Goal: Information Seeking & Learning: Learn about a topic

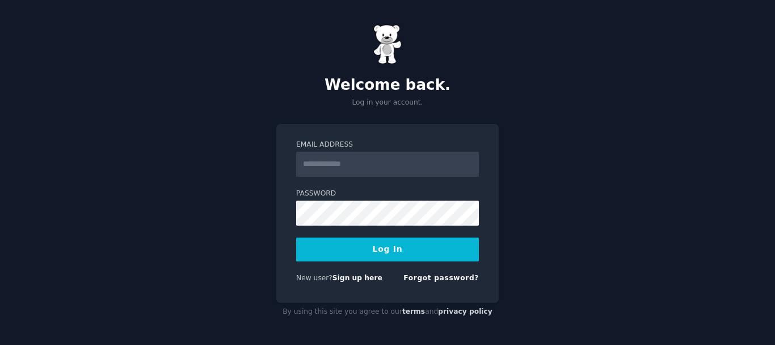
click at [374, 163] on input "Email Address" at bounding box center [387, 164] width 183 height 25
type input "**********"
click at [589, 165] on div "**********" at bounding box center [387, 172] width 775 height 345
click at [372, 254] on button "Log In" at bounding box center [387, 249] width 183 height 24
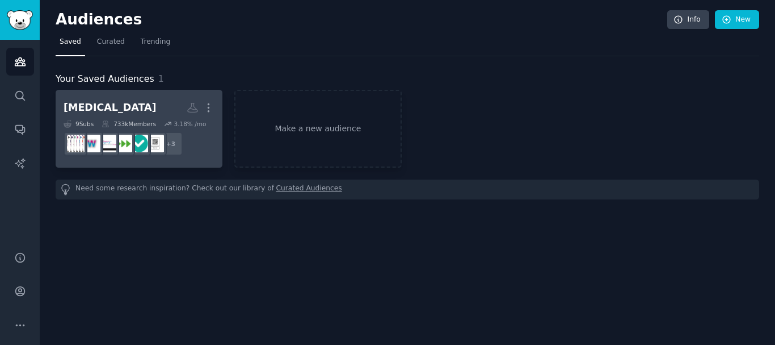
click at [133, 105] on h2 "[MEDICAL_DATA] Custom Audience More" at bounding box center [139, 108] width 151 height 20
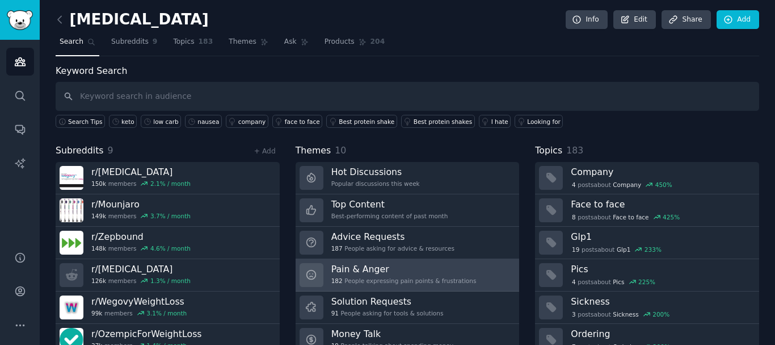
click at [390, 276] on div "Pain & Anger 182 People expressing pain points & frustrations" at bounding box center [403, 275] width 145 height 24
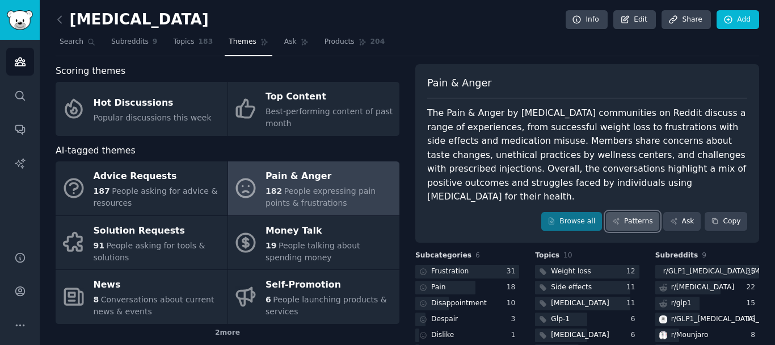
click at [619, 218] on icon at bounding box center [616, 221] width 6 height 6
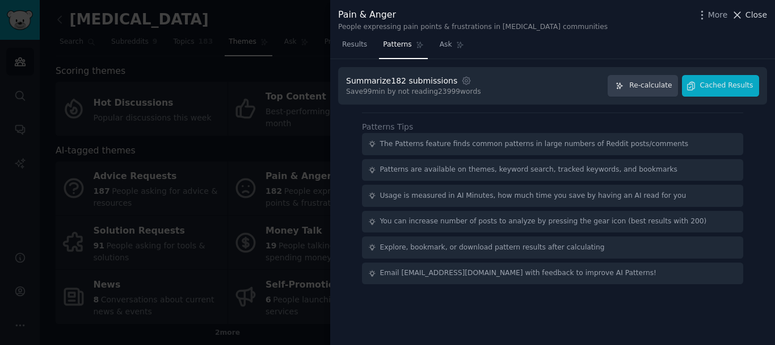
click at [741, 12] on icon at bounding box center [738, 15] width 12 height 12
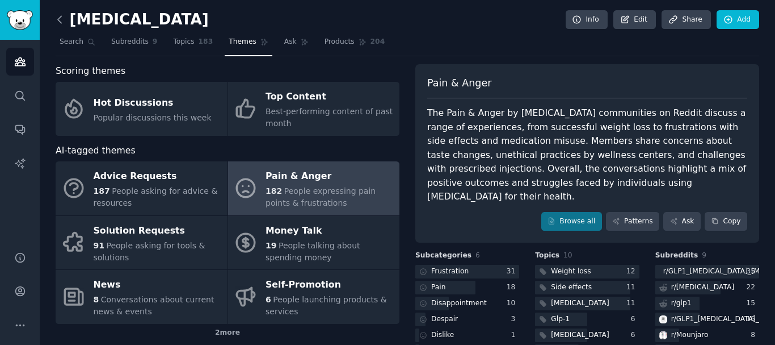
click at [58, 22] on icon at bounding box center [60, 20] width 12 height 12
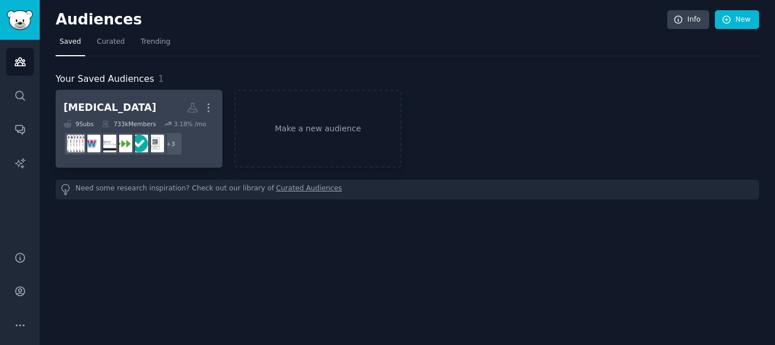
click at [108, 102] on h2 "[MEDICAL_DATA] More" at bounding box center [139, 108] width 151 height 20
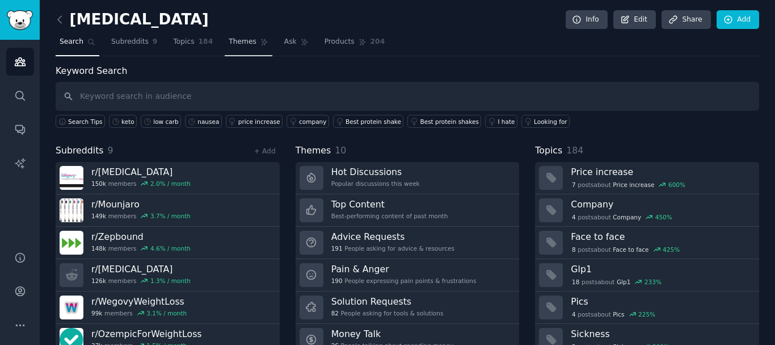
click at [230, 41] on span "Themes" at bounding box center [243, 42] width 28 height 10
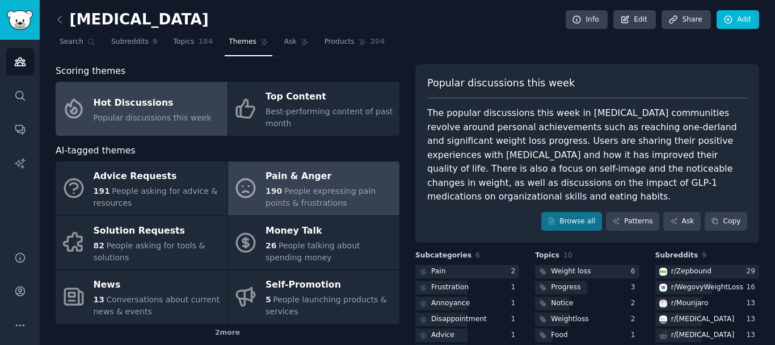
click at [320, 182] on div "Pain & Anger" at bounding box center [330, 176] width 128 height 18
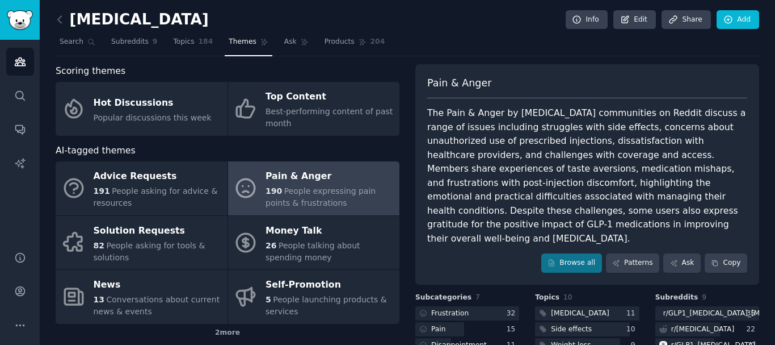
scroll to position [144, 0]
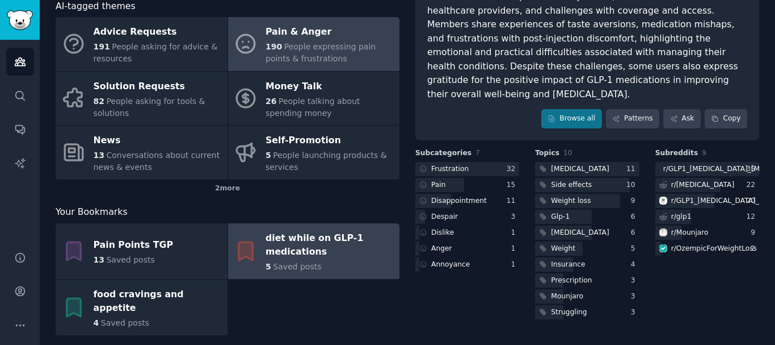
click at [318, 257] on div "diet while on GLP-1 medications" at bounding box center [330, 245] width 128 height 32
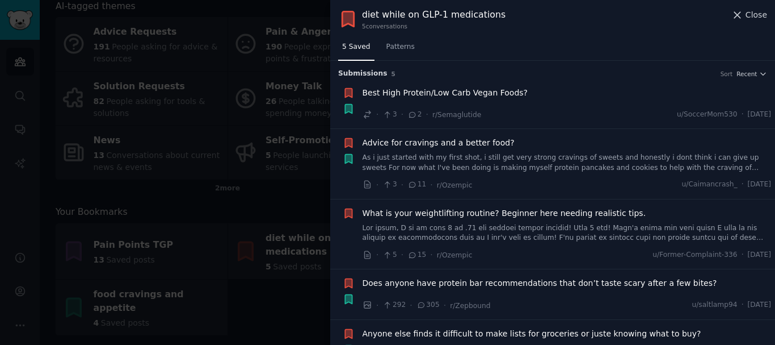
click at [737, 15] on icon at bounding box center [738, 15] width 12 height 12
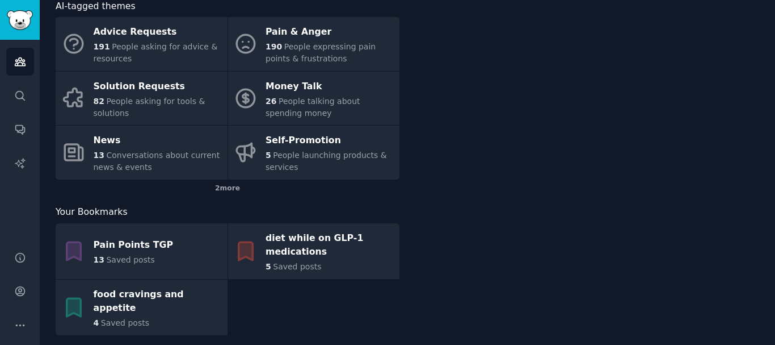
drag, startPoint x: 767, startPoint y: 311, endPoint x: 771, endPoint y: 107, distance: 203.8
click at [770, 120] on div "[MEDICAL_DATA] Info Edit Share Add Search Subreddits 9 Topics 184 Themes Ask Pr…" at bounding box center [408, 107] width 736 height 503
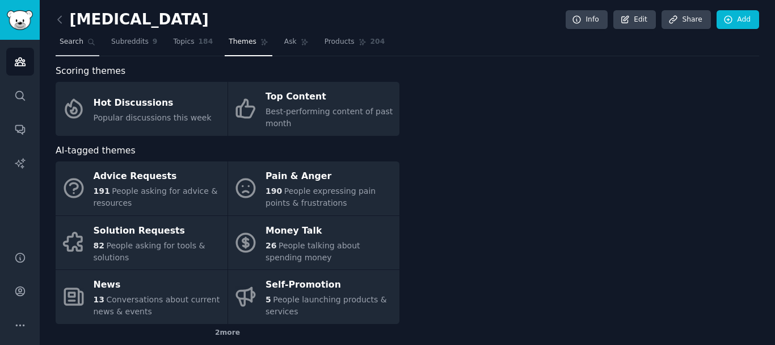
click at [67, 38] on span "Search" at bounding box center [72, 42] width 24 height 10
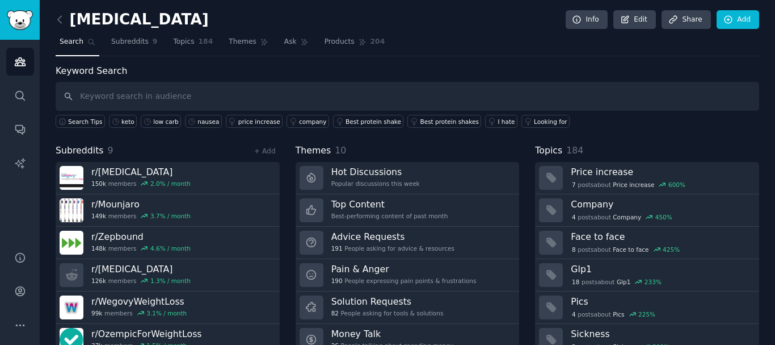
click at [191, 94] on input "text" at bounding box center [408, 96] width 704 height 29
type input "keto"
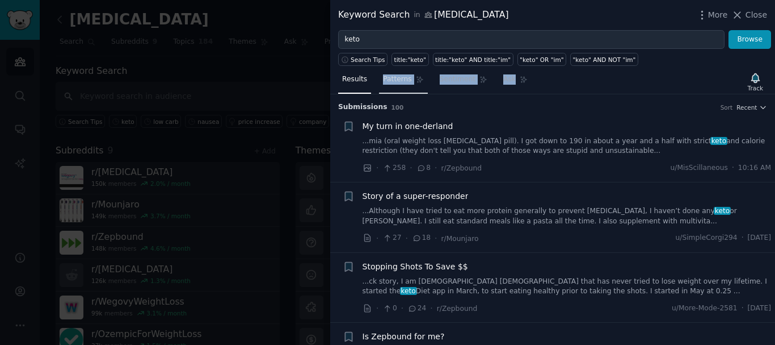
drag, startPoint x: 569, startPoint y: 80, endPoint x: 381, endPoint y: 78, distance: 187.9
click at [381, 78] on div "Results Patterns Sentiment Ask Track" at bounding box center [552, 82] width 445 height 24
copy nav "Patterns Sentiment Ask"
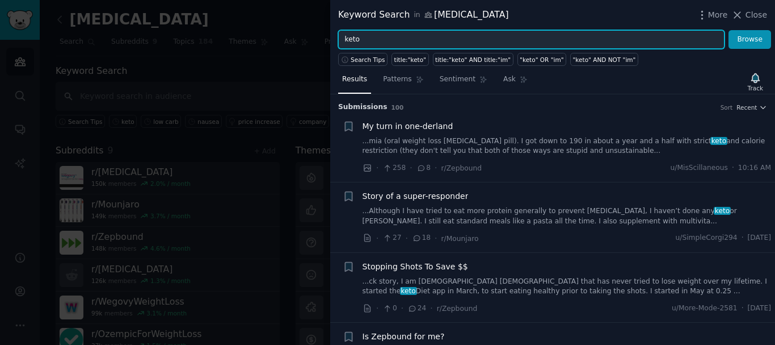
click at [363, 41] on input "keto" at bounding box center [531, 39] width 387 height 19
paste input "nausea"
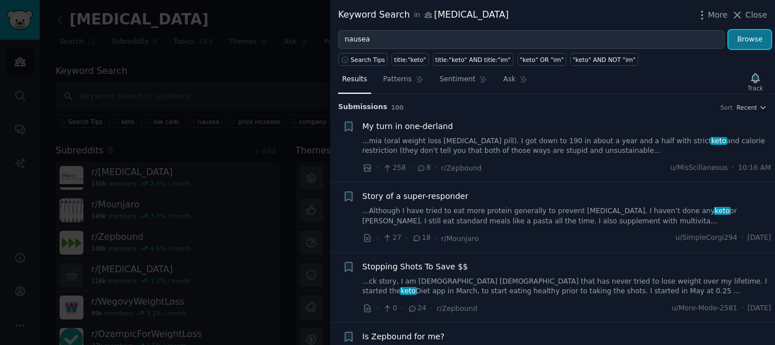
click at [757, 35] on button "Browse" at bounding box center [750, 39] width 43 height 19
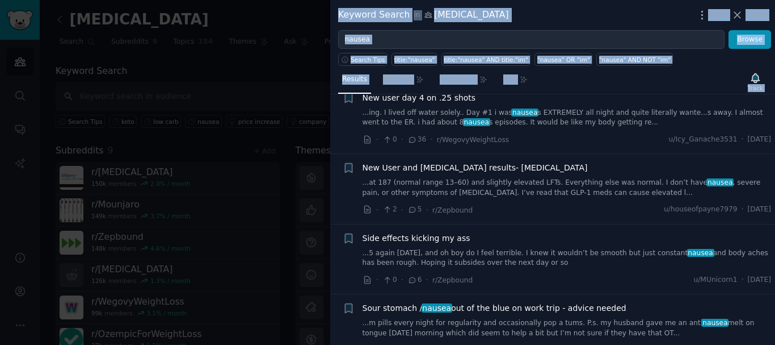
scroll to position [6742, 0]
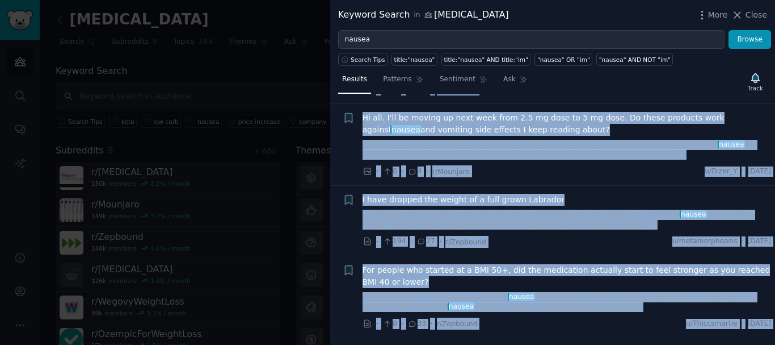
drag, startPoint x: 338, startPoint y: 117, endPoint x: 620, endPoint y: 324, distance: 349.7
copy ul "9 lorem ip Dolo Sitamet consect A elitsed Doeiusmo 0 tempo inc. Utlabor et 2.1D…"
click at [775, 128] on div "Submission s 100 Sort Recent Reddit text submission + 6 weeks in Side Effects j…" at bounding box center [552, 219] width 445 height 250
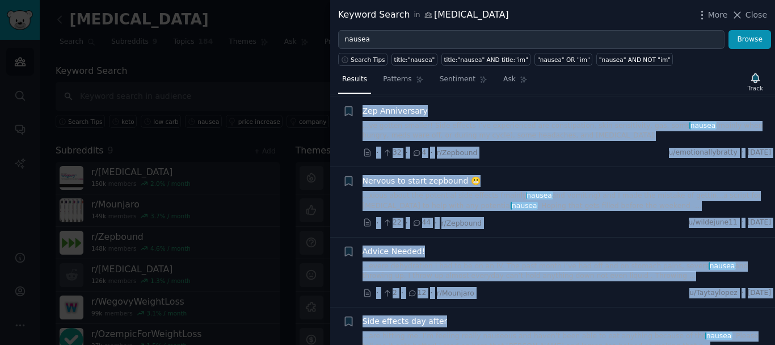
scroll to position [4114, 0]
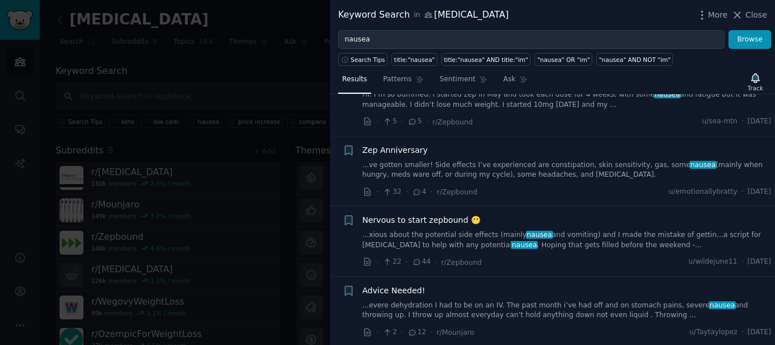
drag, startPoint x: 771, startPoint y: 245, endPoint x: 765, endPoint y: 145, distance: 100.7
click at [774, 105] on div "Submission s 100 Sort Recent Reddit text submission + 6 weeks in Side Effects j…" at bounding box center [552, 219] width 445 height 250
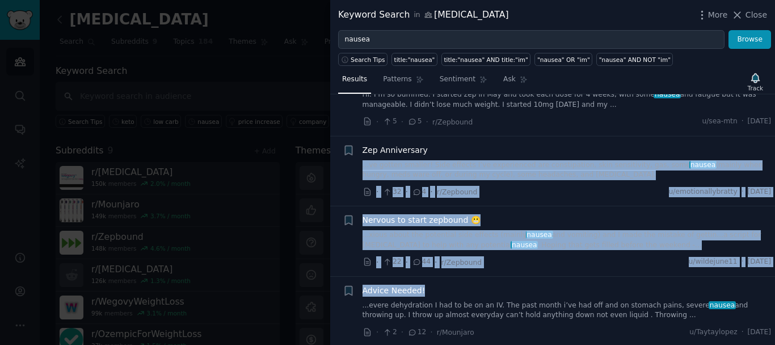
scroll to position [4113, 0]
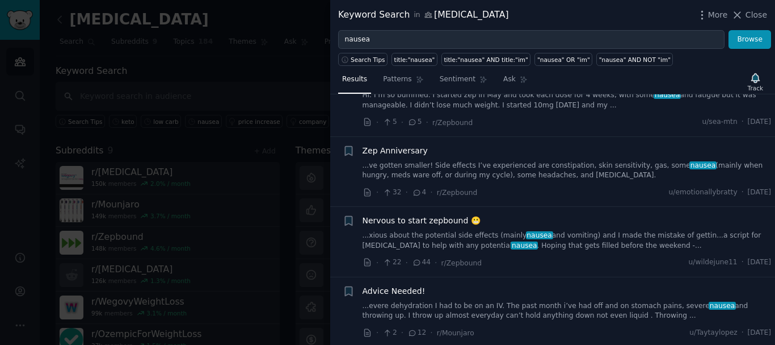
click at [771, 83] on div "Results Patterns Sentiment Ask Track" at bounding box center [552, 82] width 445 height 24
click at [773, 76] on div "Results Patterns Sentiment Ask Track" at bounding box center [552, 82] width 445 height 24
click at [770, 137] on li "+ Zep Anniversary ...ve gotten smaller! Side effects I’ve experienced are const…" at bounding box center [552, 172] width 445 height 70
click at [772, 217] on li "+ Nervous to start zepbound 😬 ...xious about the potential side effects (mainly…" at bounding box center [552, 242] width 445 height 70
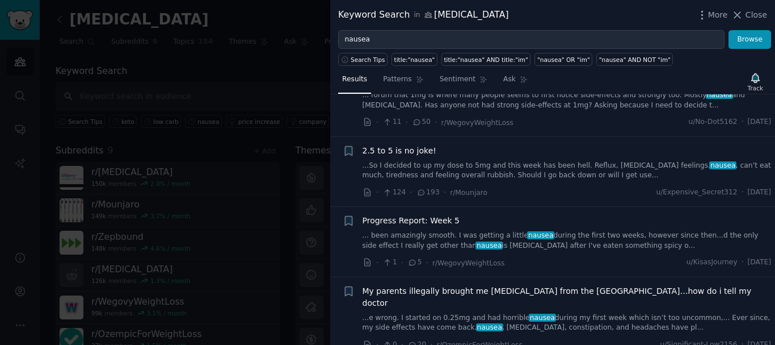
scroll to position [0, 0]
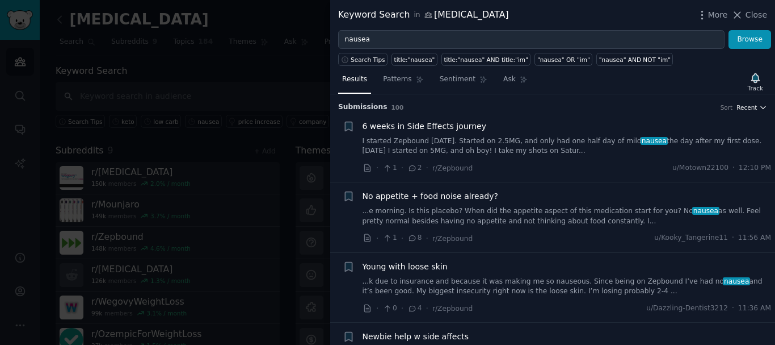
click at [748, 107] on span "Recent" at bounding box center [747, 107] width 20 height 8
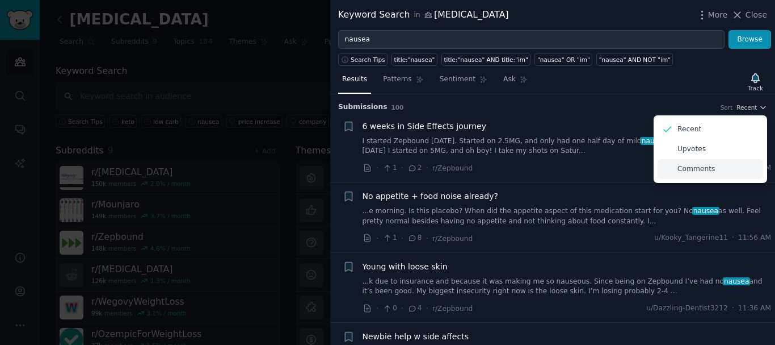
click at [691, 167] on p "Comments" at bounding box center [696, 169] width 37 height 10
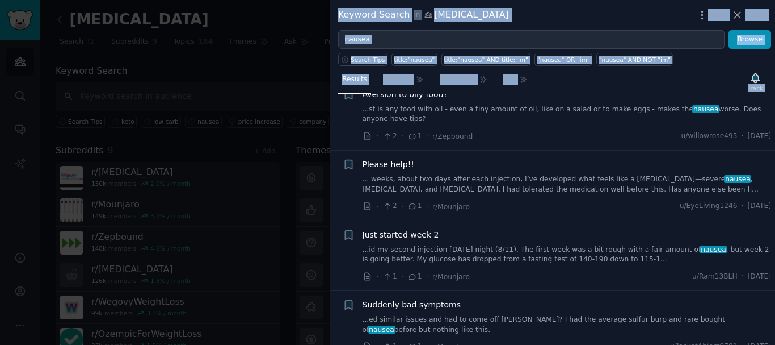
scroll to position [6742, 0]
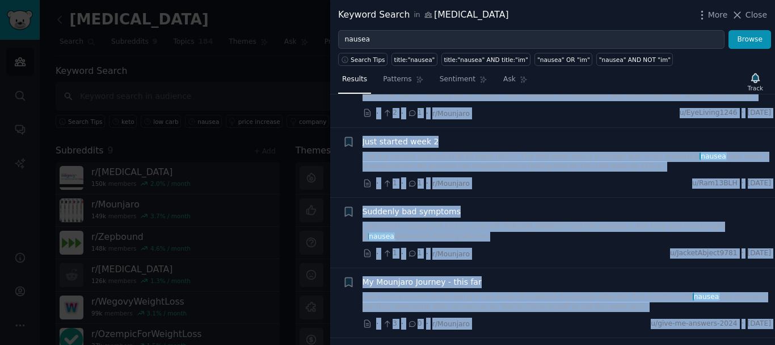
drag, startPoint x: 339, startPoint y: 120, endPoint x: 562, endPoint y: 313, distance: 295.0
copy ul "9.8 lo 0 ip do sita! ...Co A elitsed do ei te inci ut 3la etd magn aliq eni adm…"
click at [398, 74] on link "Patterns" at bounding box center [403, 81] width 48 height 23
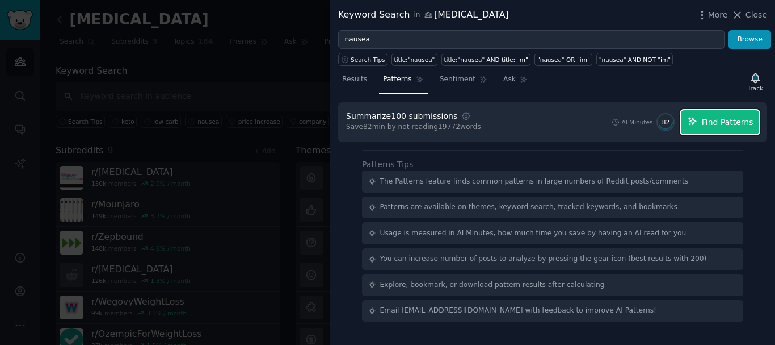
click at [720, 123] on span "Find Patterns" at bounding box center [728, 122] width 52 height 12
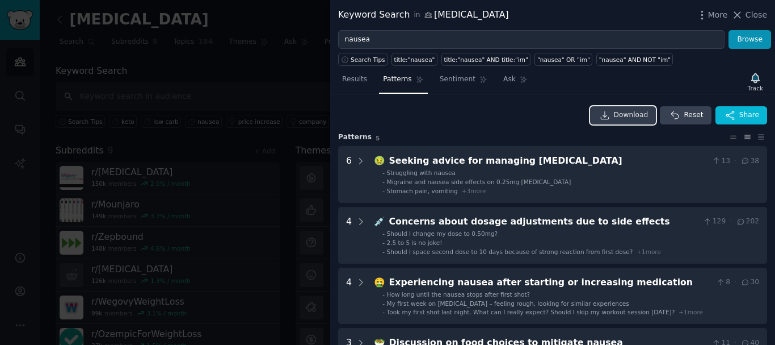
click at [610, 116] on icon at bounding box center [605, 115] width 10 height 10
click at [445, 79] on span "Sentiment" at bounding box center [458, 79] width 36 height 10
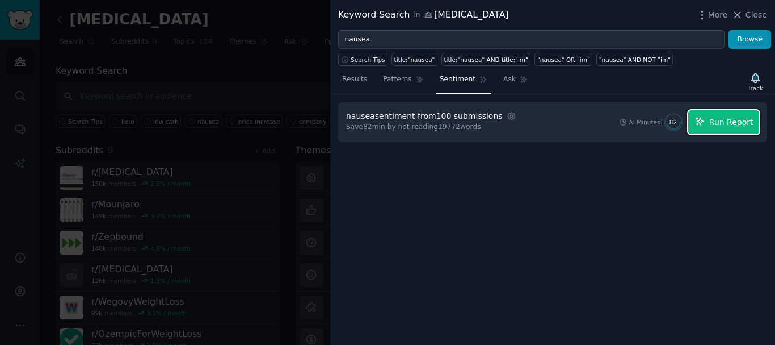
click at [716, 121] on span "Run Report" at bounding box center [731, 122] width 44 height 12
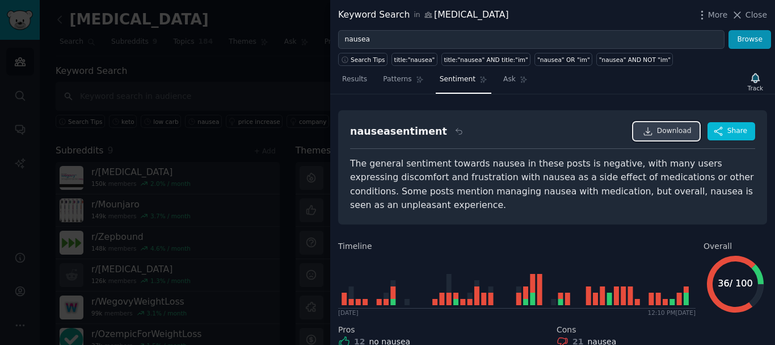
click at [665, 131] on span "Download" at bounding box center [674, 131] width 35 height 10
click at [507, 79] on link "Ask" at bounding box center [515, 81] width 32 height 23
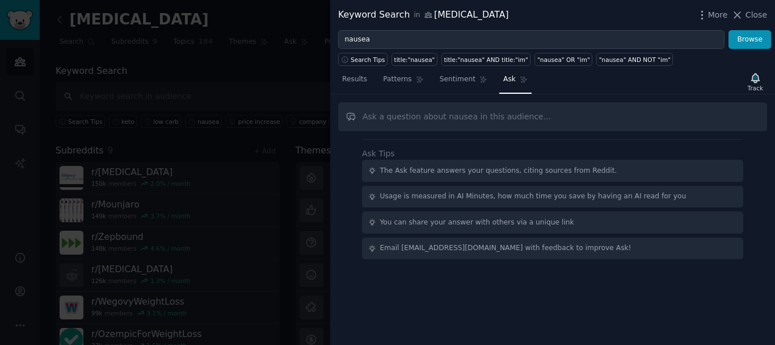
drag, startPoint x: 522, startPoint y: 121, endPoint x: 340, endPoint y: 120, distance: 182.2
click at [340, 120] on input "text" at bounding box center [552, 116] width 429 height 29
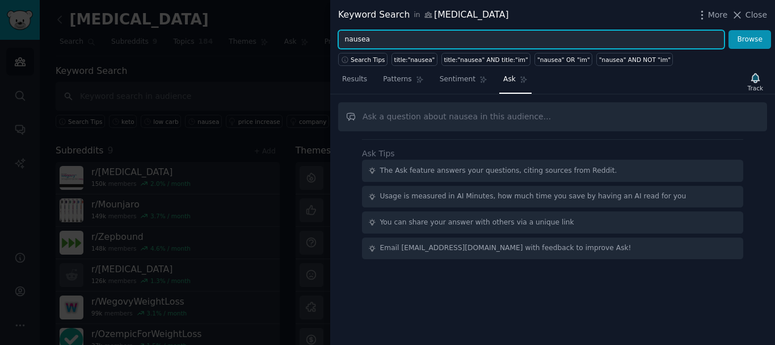
click at [385, 46] on input "nausea" at bounding box center [531, 39] width 387 height 19
paste input "ous"
type input "nauseous"
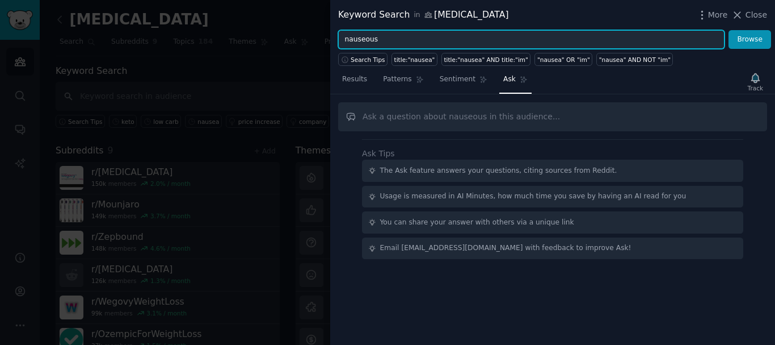
click at [729, 30] on button "Browse" at bounding box center [750, 39] width 43 height 19
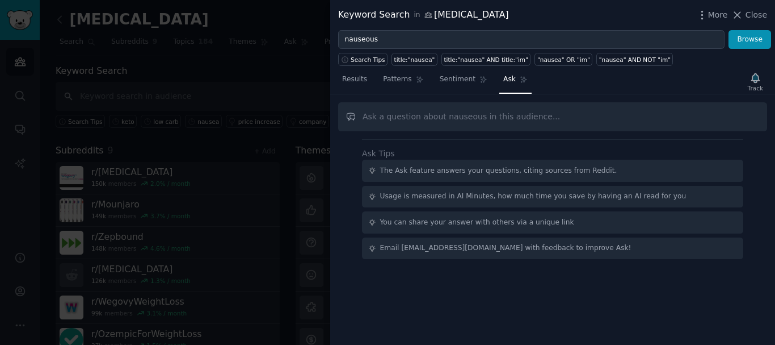
click at [752, 28] on div "Keyword Search in [MEDICAL_DATA] More Close" at bounding box center [552, 15] width 445 height 30
click at [752, 40] on button "Browse" at bounding box center [750, 39] width 43 height 19
click at [346, 79] on span "Results" at bounding box center [354, 79] width 25 height 10
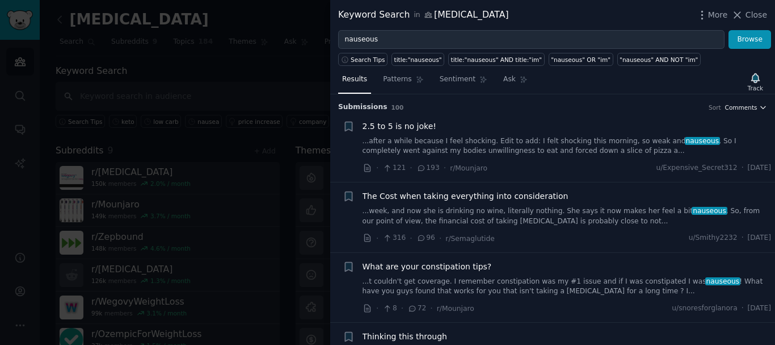
click at [744, 107] on span "Comments" at bounding box center [741, 107] width 32 height 8
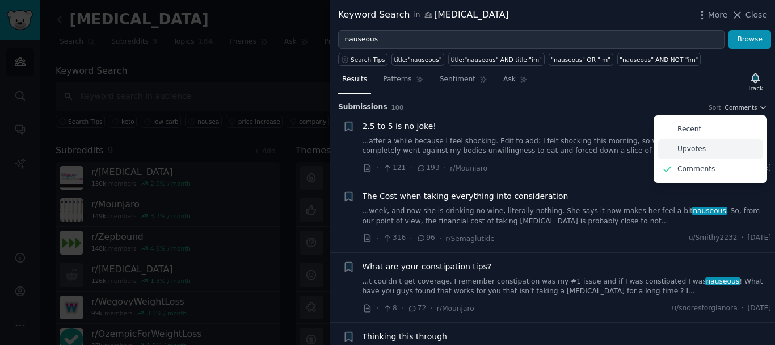
click at [695, 150] on p "Upvotes" at bounding box center [692, 149] width 28 height 10
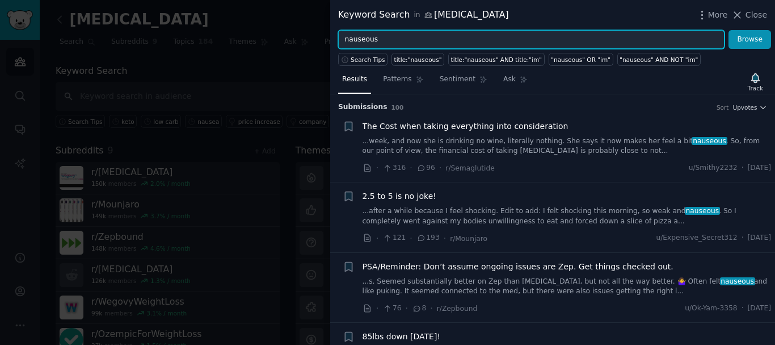
click at [401, 40] on input "nauseous" at bounding box center [531, 39] width 387 height 19
click at [729, 30] on button "Browse" at bounding box center [750, 39] width 43 height 19
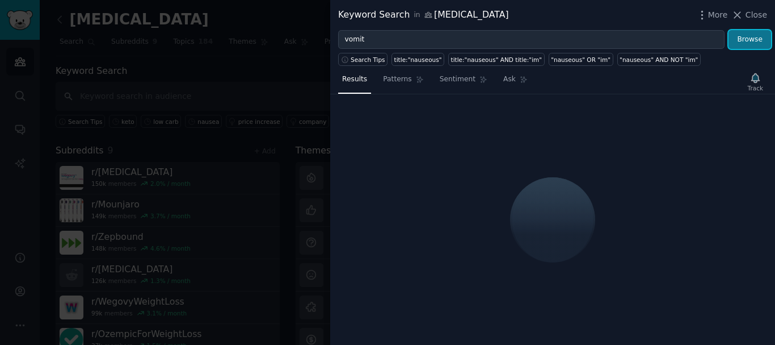
click at [741, 42] on button "Browse" at bounding box center [750, 39] width 43 height 19
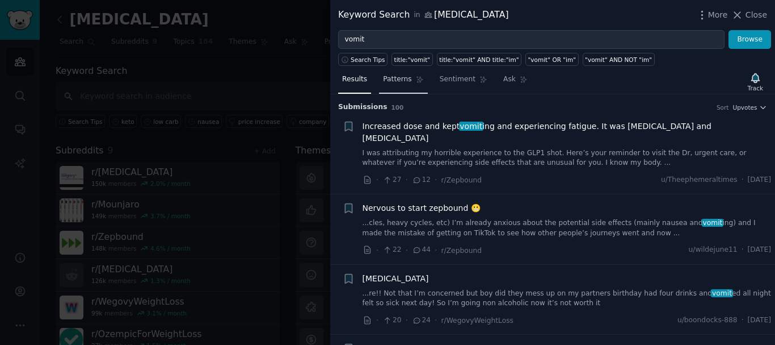
click at [393, 83] on span "Patterns" at bounding box center [397, 79] width 28 height 10
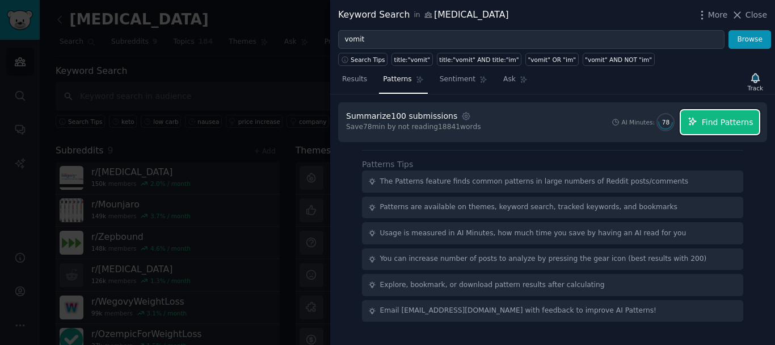
click at [711, 119] on span "Find Patterns" at bounding box center [728, 122] width 52 height 12
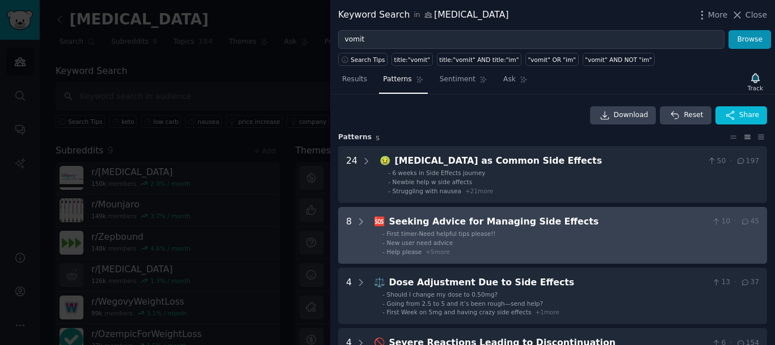
click at [436, 252] on span "+ 5 more" at bounding box center [438, 251] width 24 height 7
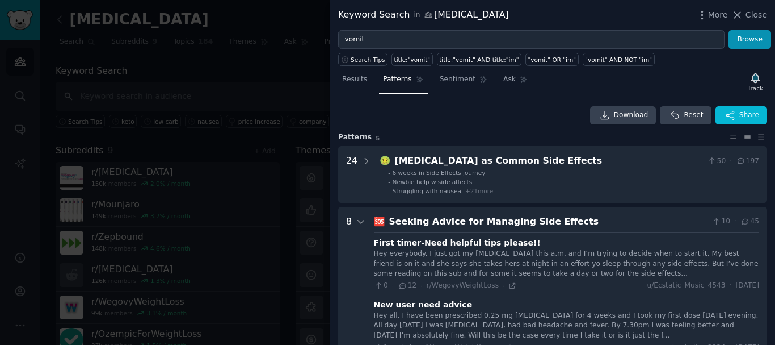
click at [358, 223] on icon at bounding box center [361, 221] width 10 height 10
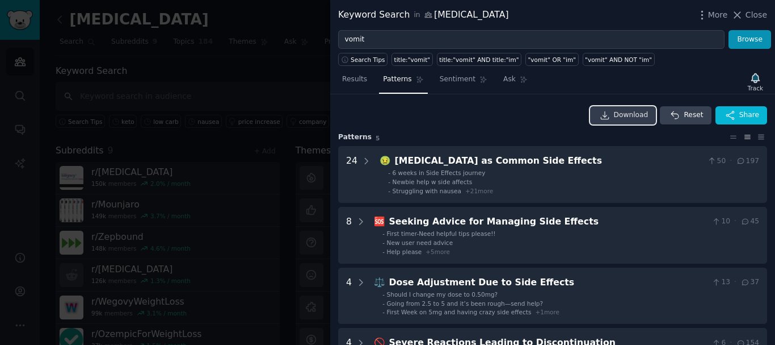
click at [629, 116] on span "Download" at bounding box center [631, 115] width 35 height 10
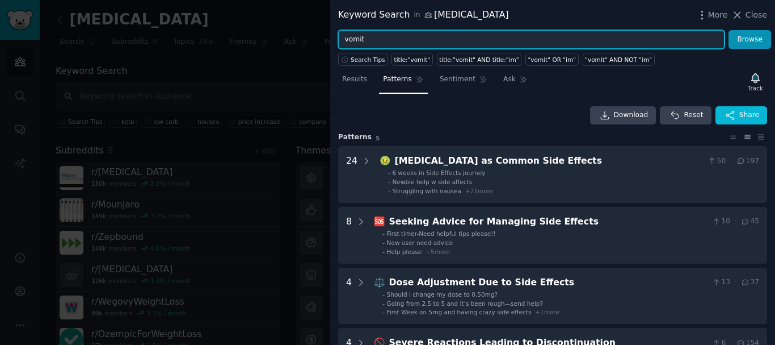
click at [420, 43] on input "vomit" at bounding box center [531, 39] width 387 height 19
paste input "sulfur"
type input "sulfur"
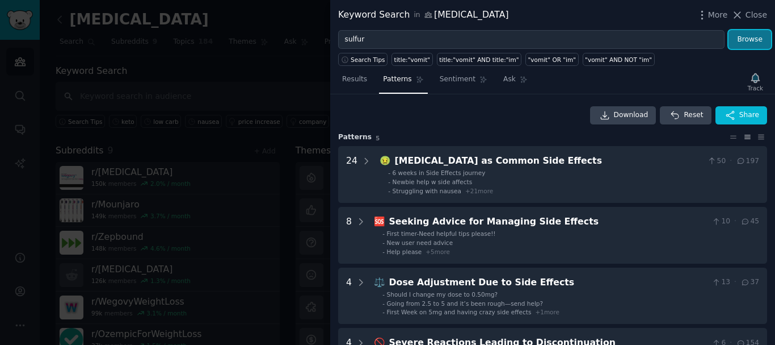
click at [742, 40] on button "Browse" at bounding box center [750, 39] width 43 height 19
click at [356, 83] on span "Results" at bounding box center [354, 79] width 25 height 10
click at [352, 84] on span "Results" at bounding box center [354, 79] width 25 height 10
click at [749, 36] on button "Browse" at bounding box center [750, 39] width 43 height 19
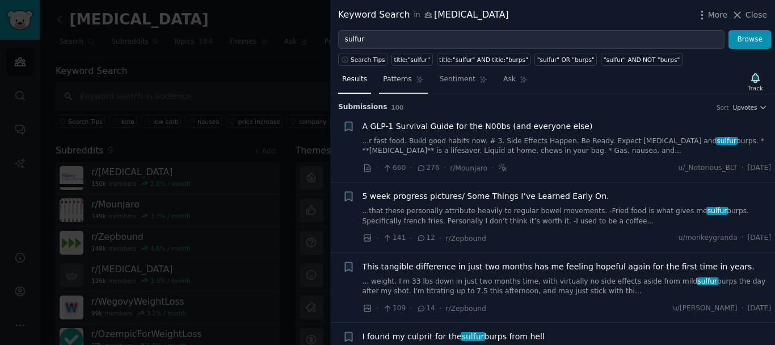
click at [390, 78] on span "Patterns" at bounding box center [397, 79] width 28 height 10
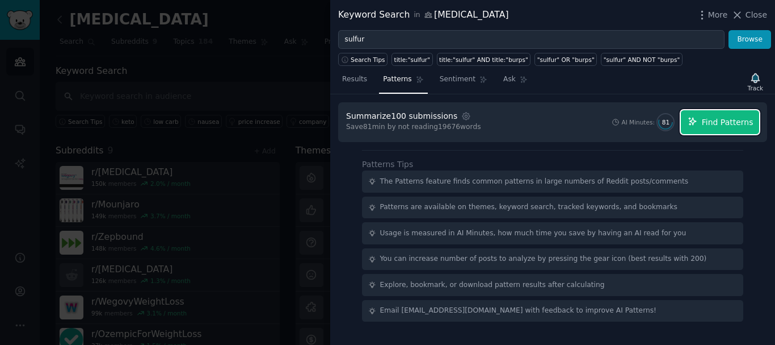
click at [716, 120] on span "Find Patterns" at bounding box center [728, 122] width 52 height 12
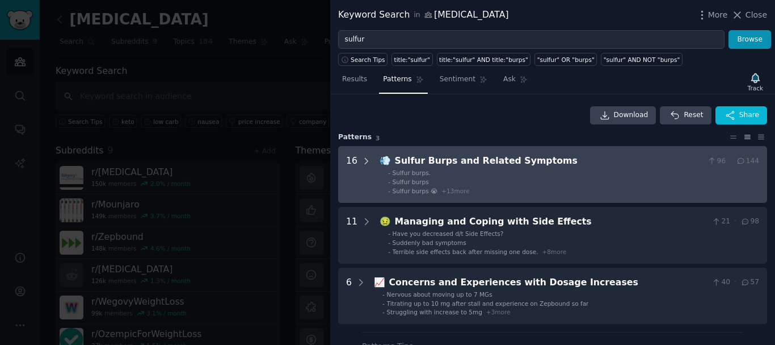
click at [362, 162] on icon at bounding box center [367, 161] width 10 height 10
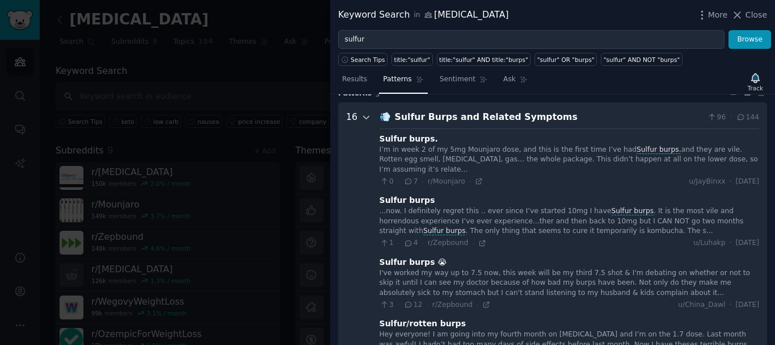
scroll to position [52, 0]
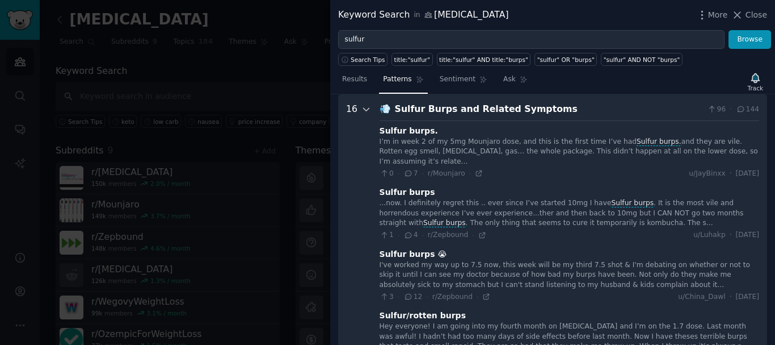
click at [366, 112] on icon at bounding box center [367, 109] width 10 height 10
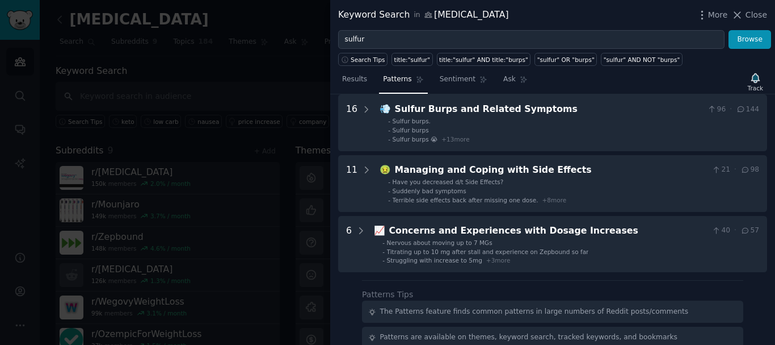
scroll to position [0, 0]
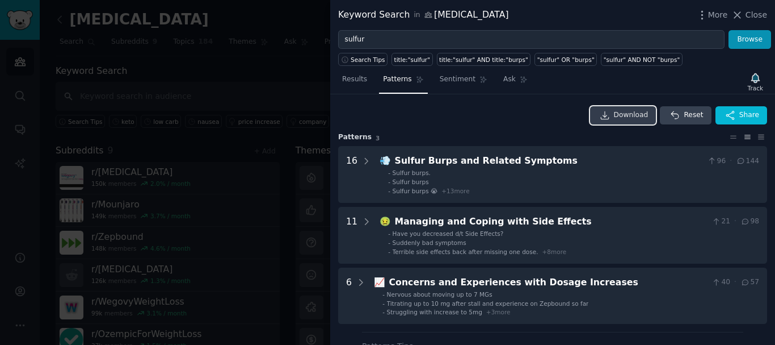
click at [618, 114] on link "Download" at bounding box center [623, 115] width 66 height 18
click at [444, 75] on span "Sentiment" at bounding box center [458, 79] width 36 height 10
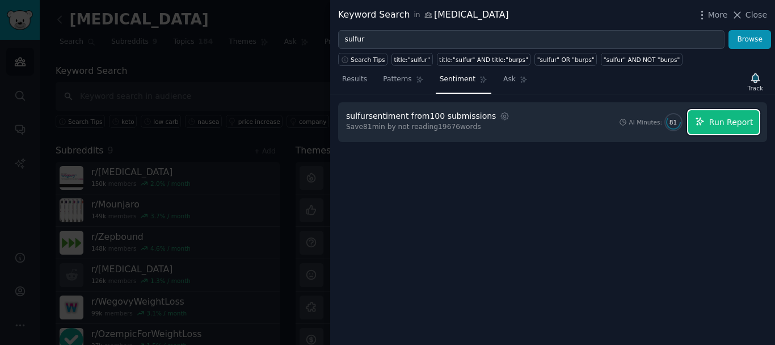
click at [714, 122] on span "Run Report" at bounding box center [731, 122] width 44 height 12
